Goal: Go to known website: Go to known website

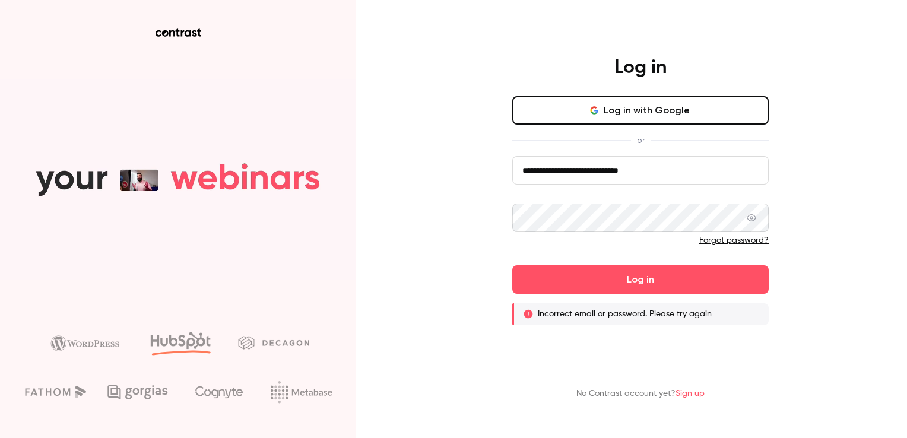
click at [512, 265] on button "Log in" at bounding box center [640, 279] width 257 height 29
